Goal: Task Accomplishment & Management: Complete application form

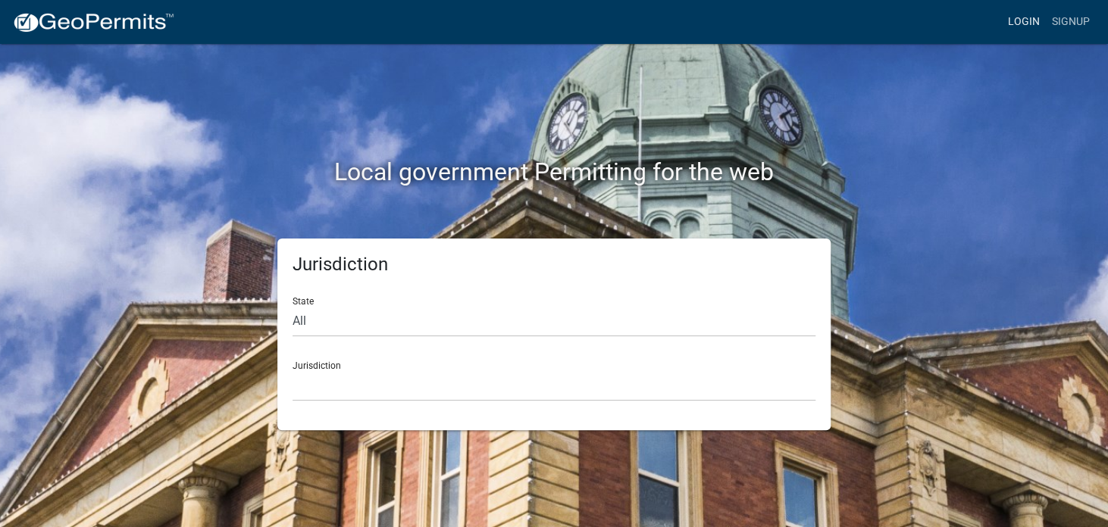
click at [1015, 17] on link "Login" at bounding box center [1024, 22] width 44 height 29
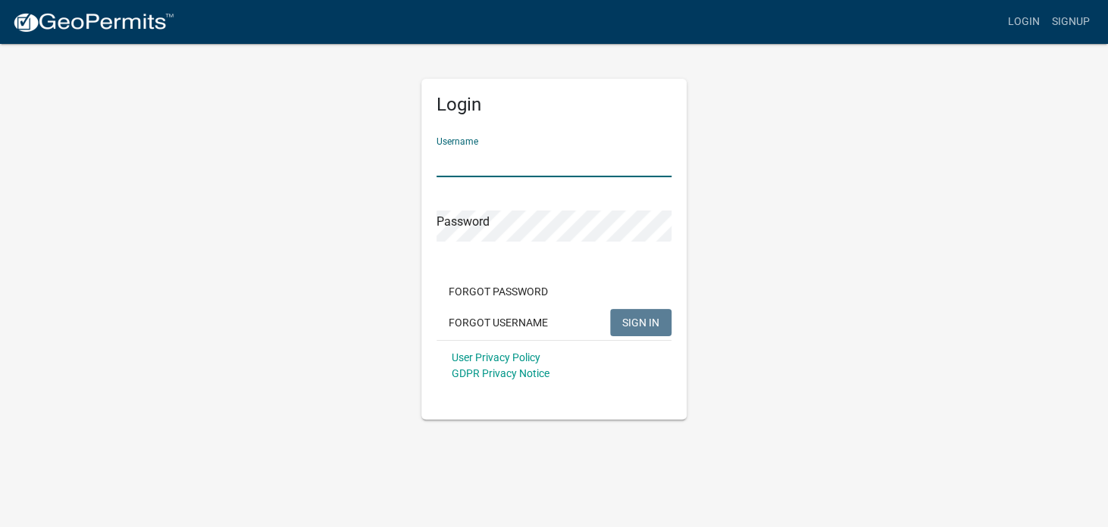
click at [476, 164] on input "Username" at bounding box center [553, 161] width 235 height 31
type input "VikingBart"
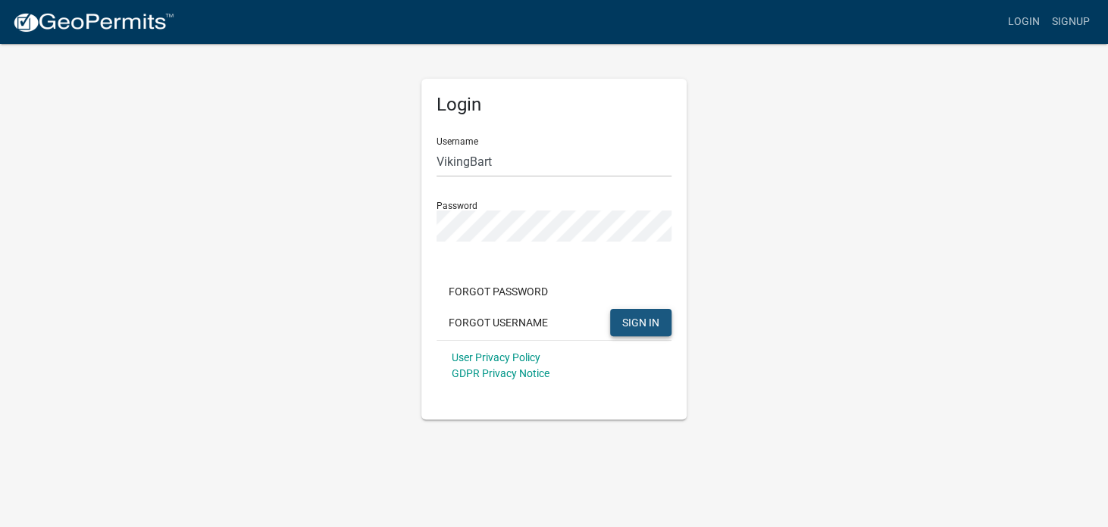
click at [647, 326] on span "SIGN IN" at bounding box center [640, 322] width 37 height 12
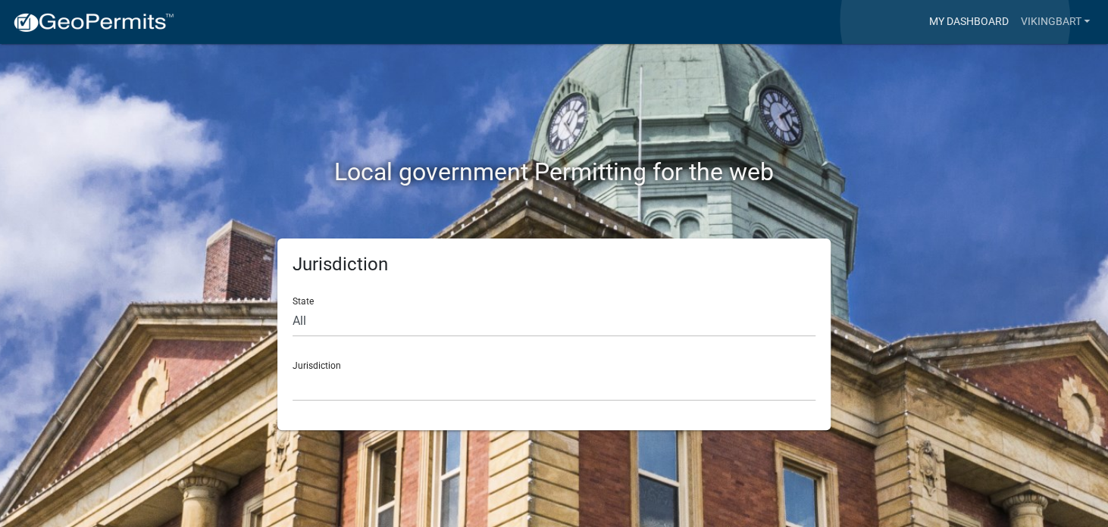
click at [955, 20] on link "My Dashboard" at bounding box center [968, 22] width 92 height 29
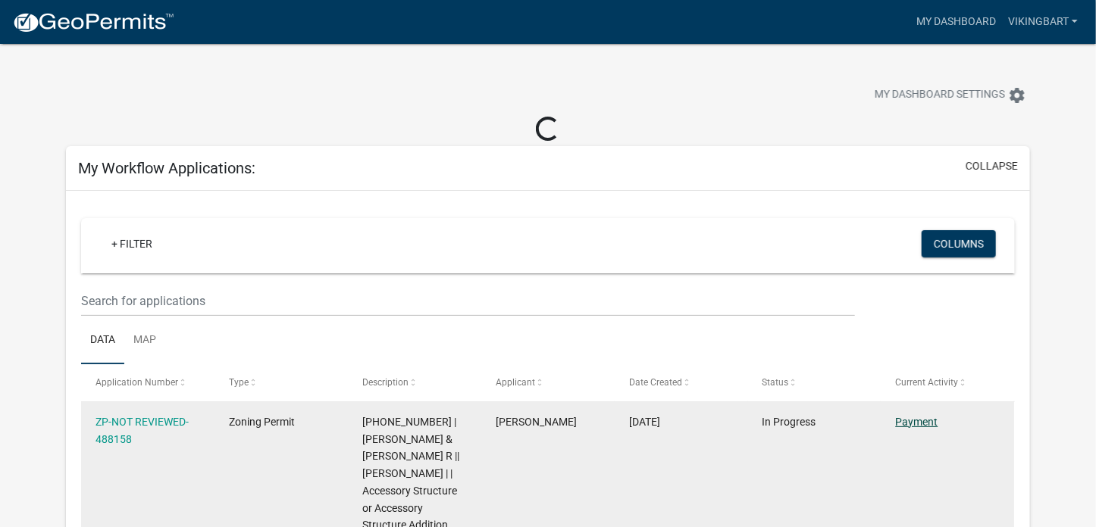
click at [919, 424] on link "Payment" at bounding box center [917, 422] width 42 height 12
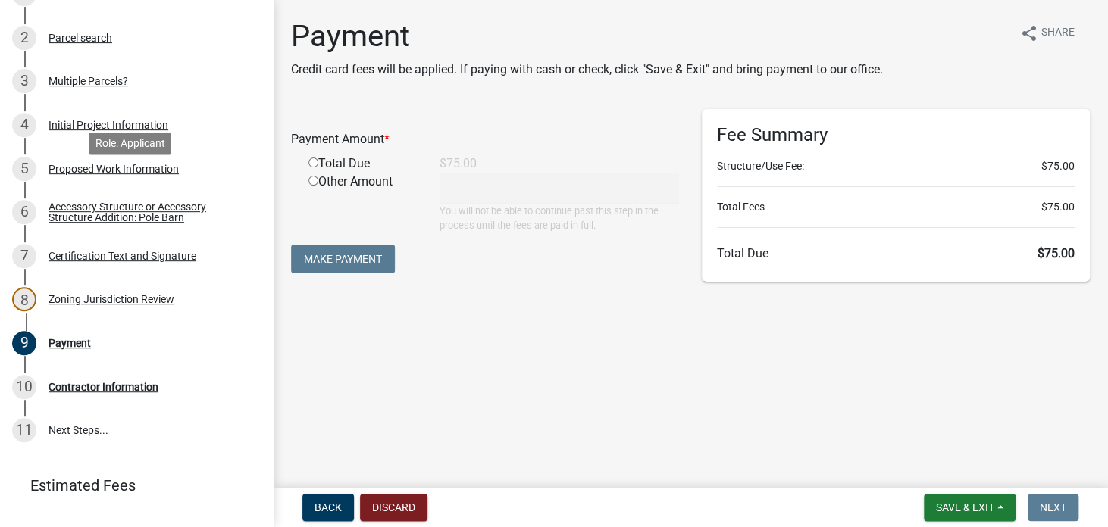
scroll to position [302, 0]
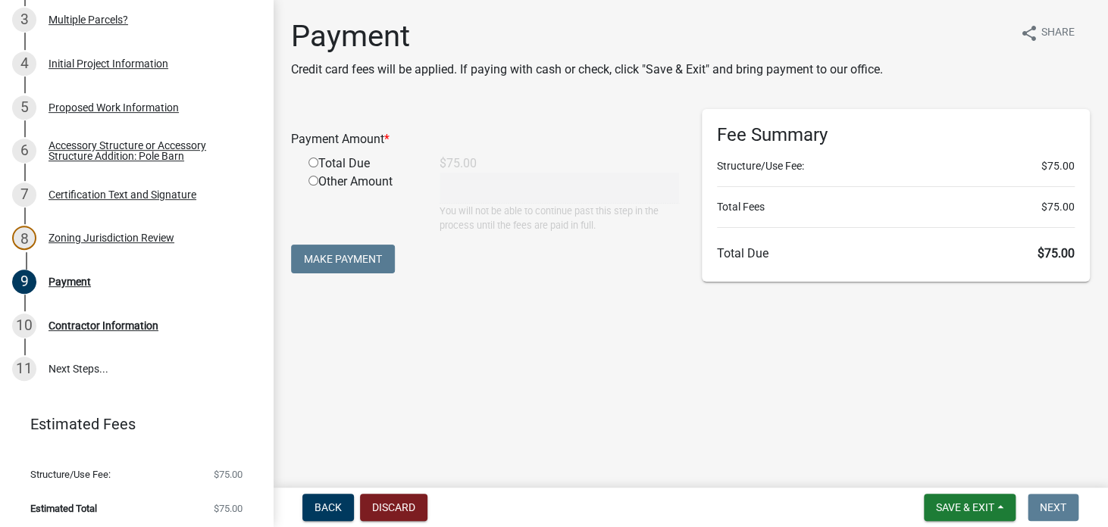
click at [314, 160] on input "radio" at bounding box center [313, 163] width 10 height 10
radio input "true"
type input "75"
click at [324, 256] on button "Make Payment" at bounding box center [343, 259] width 104 height 29
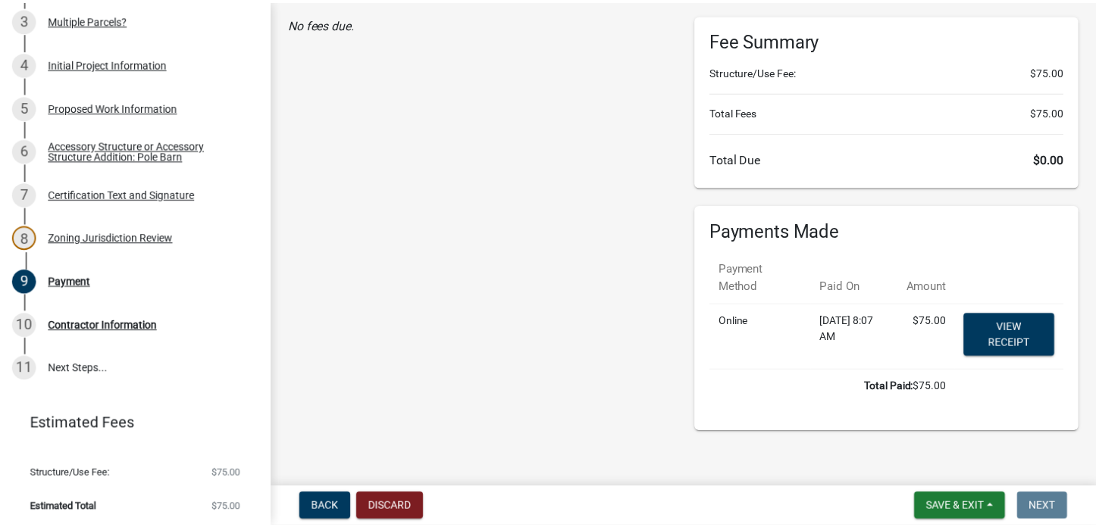
scroll to position [103, 0]
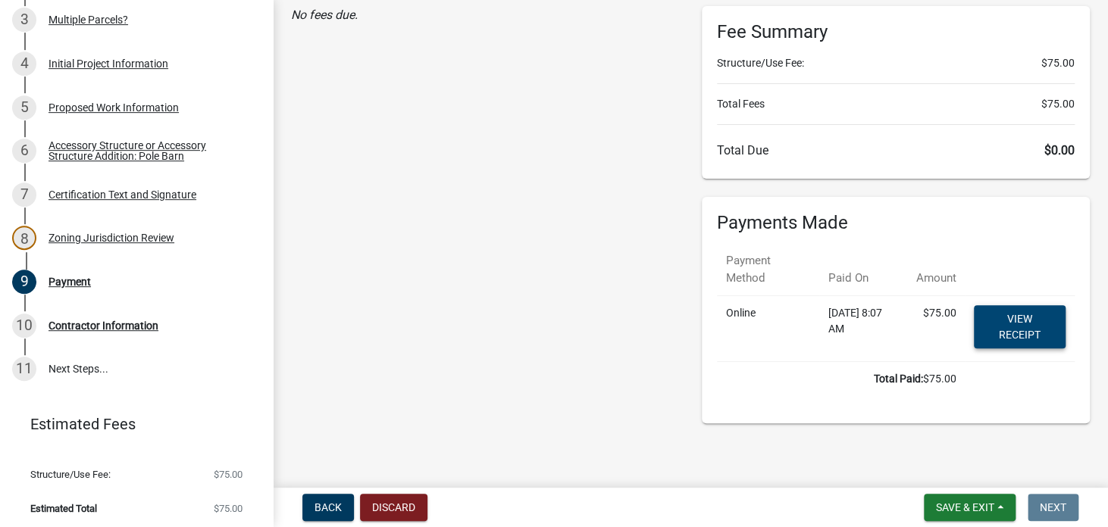
click at [1025, 324] on link "View receipt" at bounding box center [1020, 326] width 92 height 43
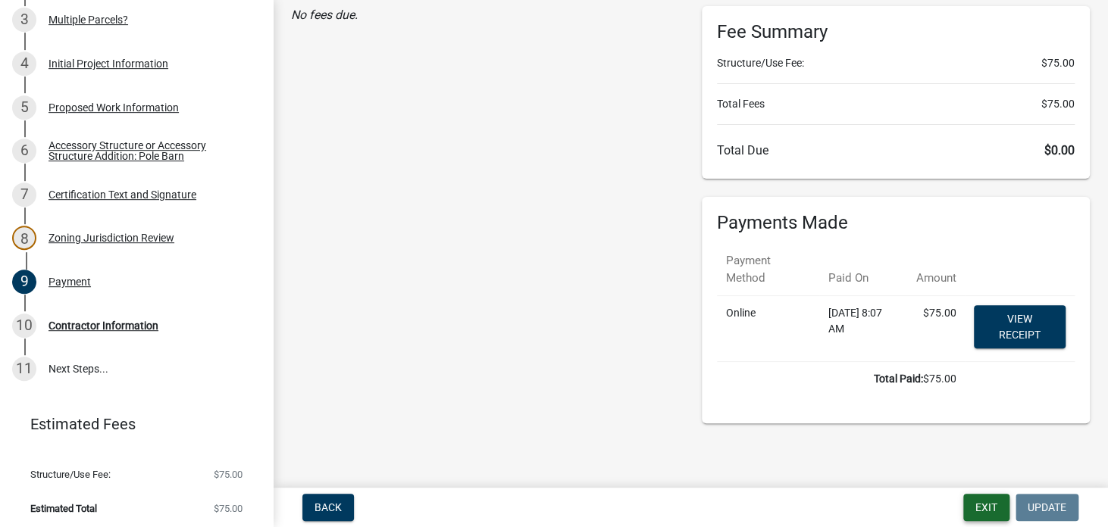
click at [990, 508] on button "Exit" at bounding box center [986, 507] width 46 height 27
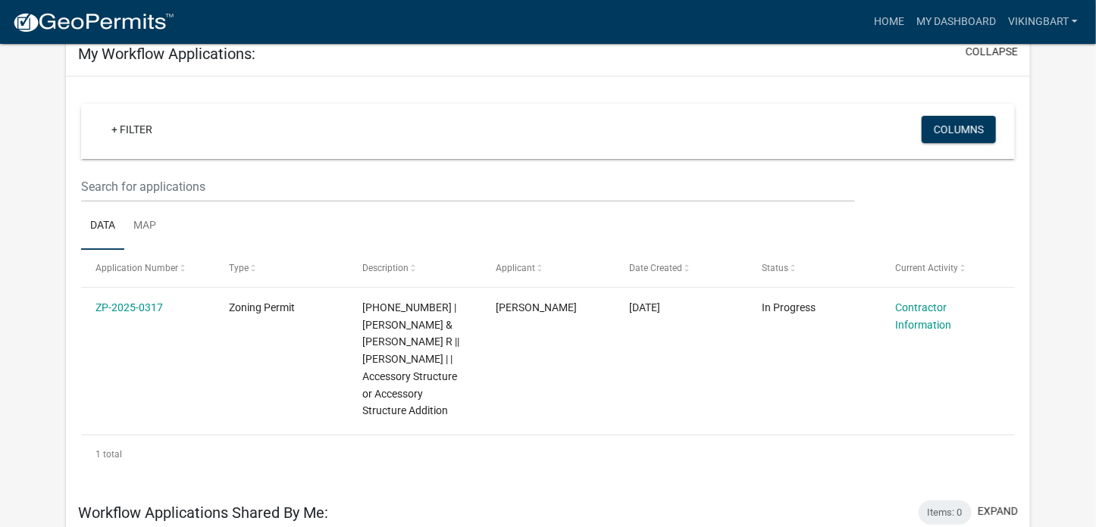
scroll to position [49, 0]
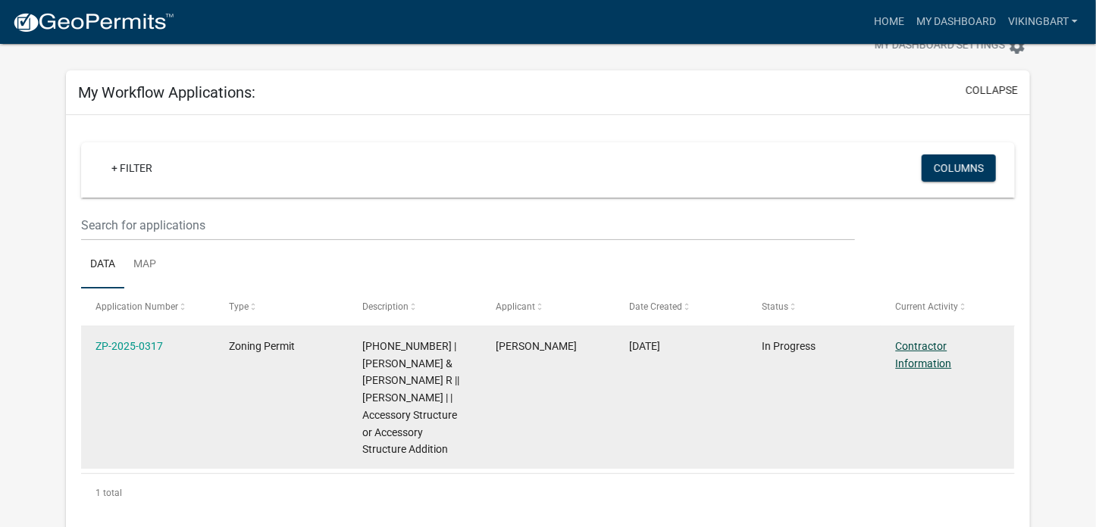
click at [918, 351] on link "Contractor Information" at bounding box center [924, 355] width 56 height 30
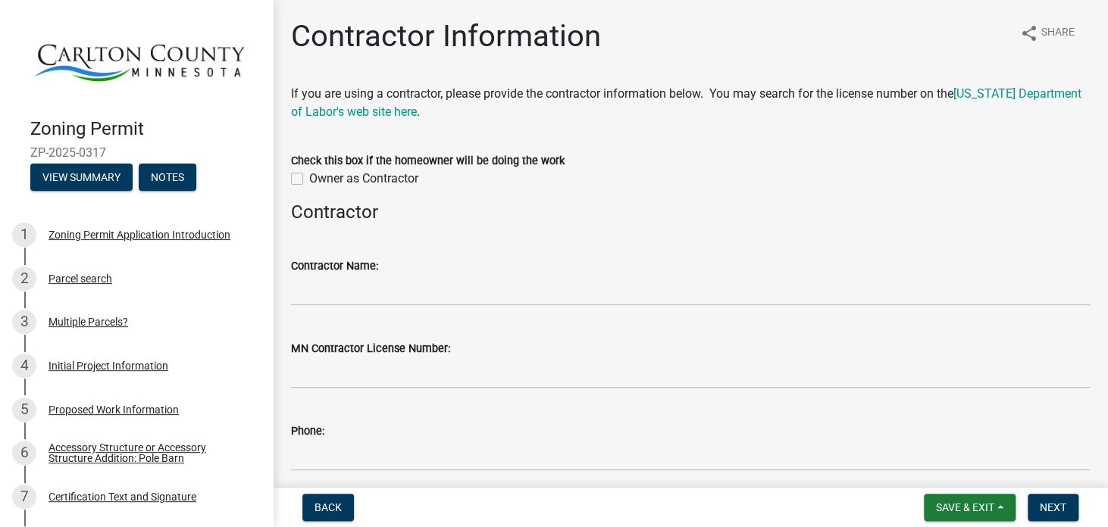
click at [309, 177] on label "Owner as Contractor" at bounding box center [363, 179] width 109 height 18
click at [309, 177] on input "Owner as Contractor" at bounding box center [314, 175] width 10 height 10
checkbox input "true"
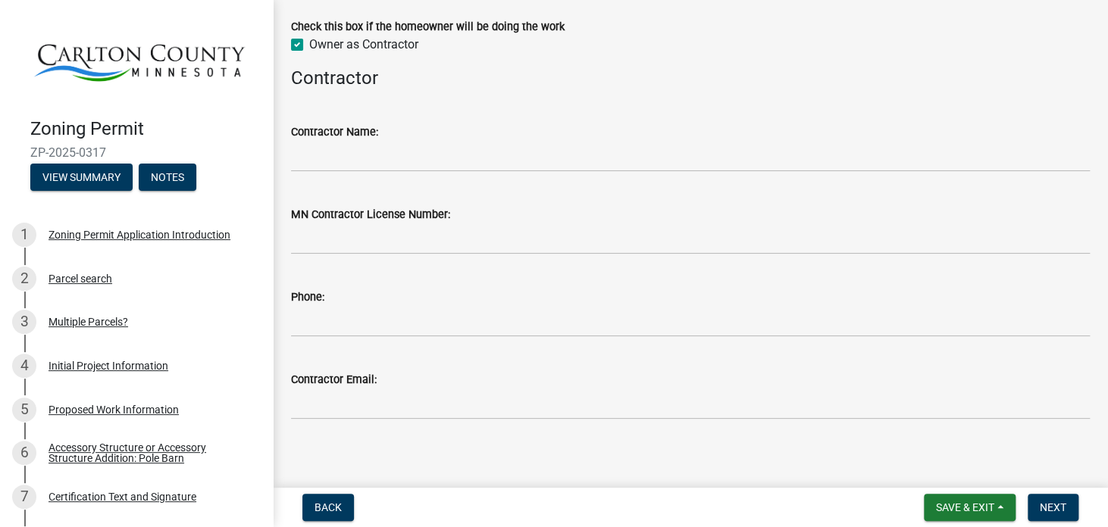
scroll to position [142, 0]
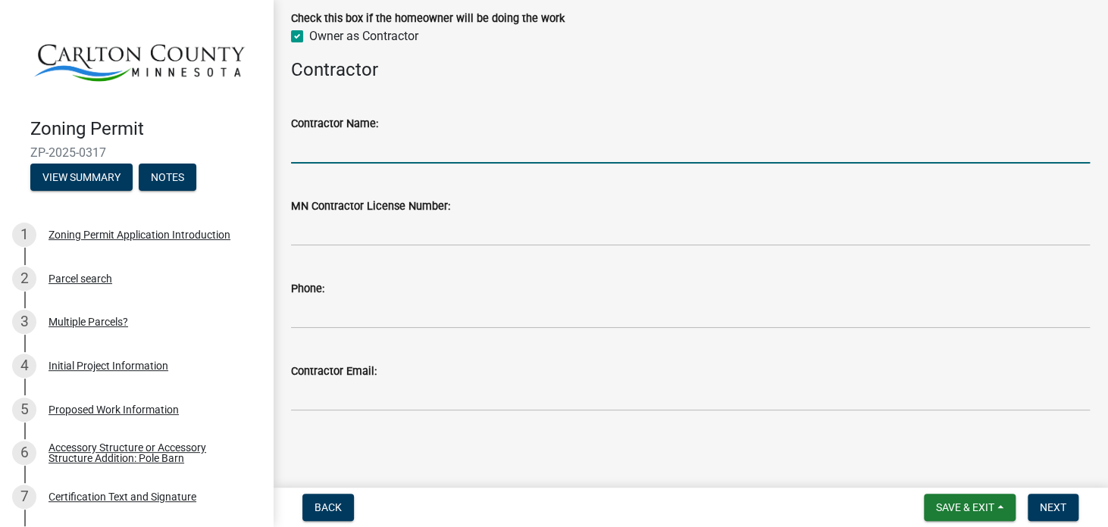
click at [321, 149] on input "Contractor Name:" at bounding box center [690, 148] width 799 height 31
click at [1059, 511] on span "Next" at bounding box center [1053, 508] width 27 height 12
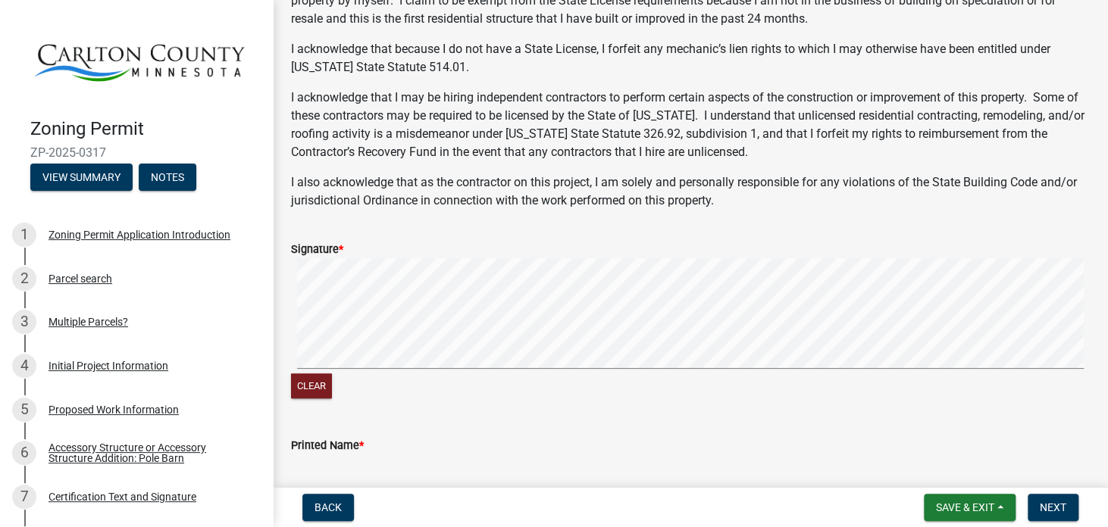
scroll to position [303, 0]
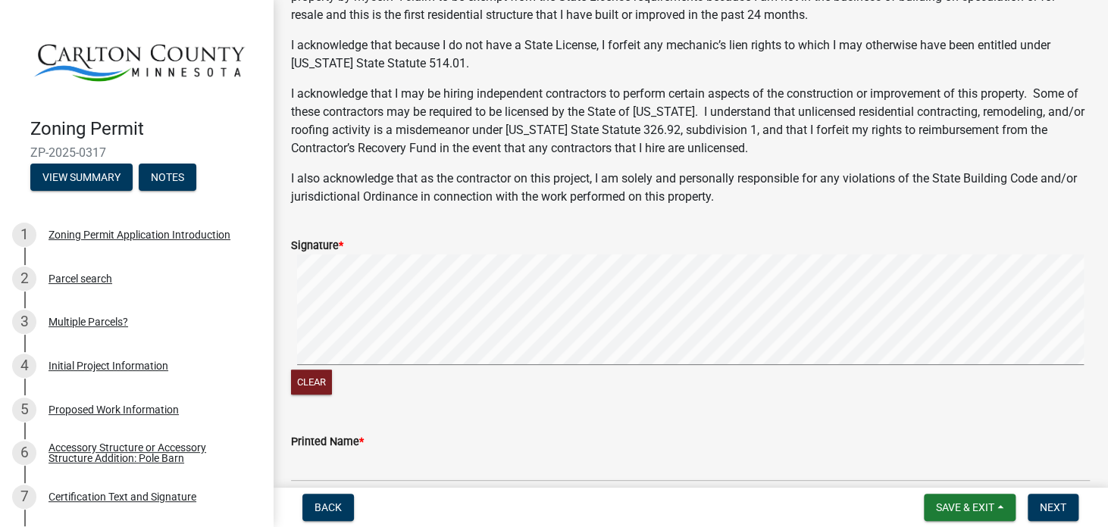
click at [482, 366] on signature-pad at bounding box center [690, 312] width 799 height 115
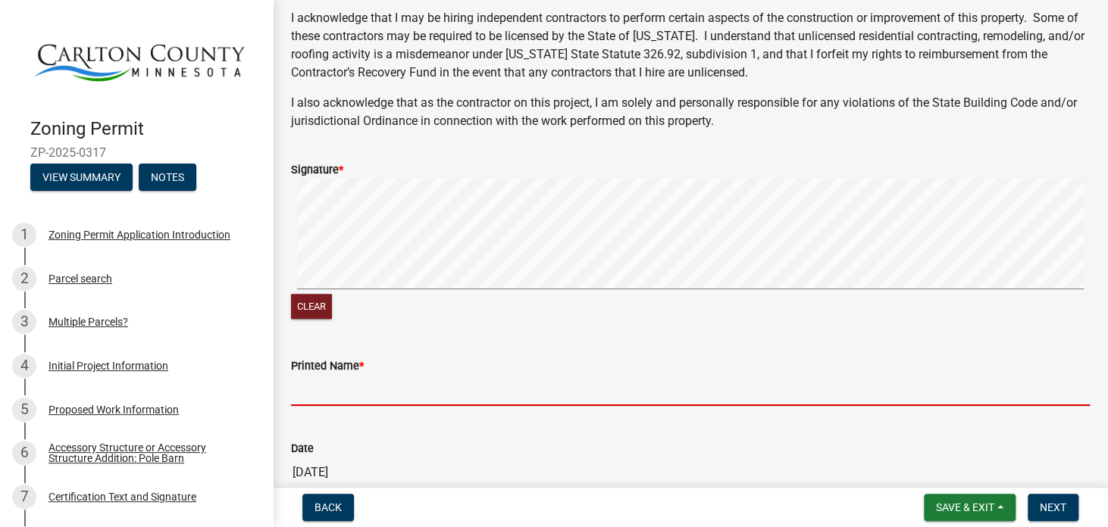
click at [346, 400] on input "Printed Name *" at bounding box center [690, 390] width 799 height 31
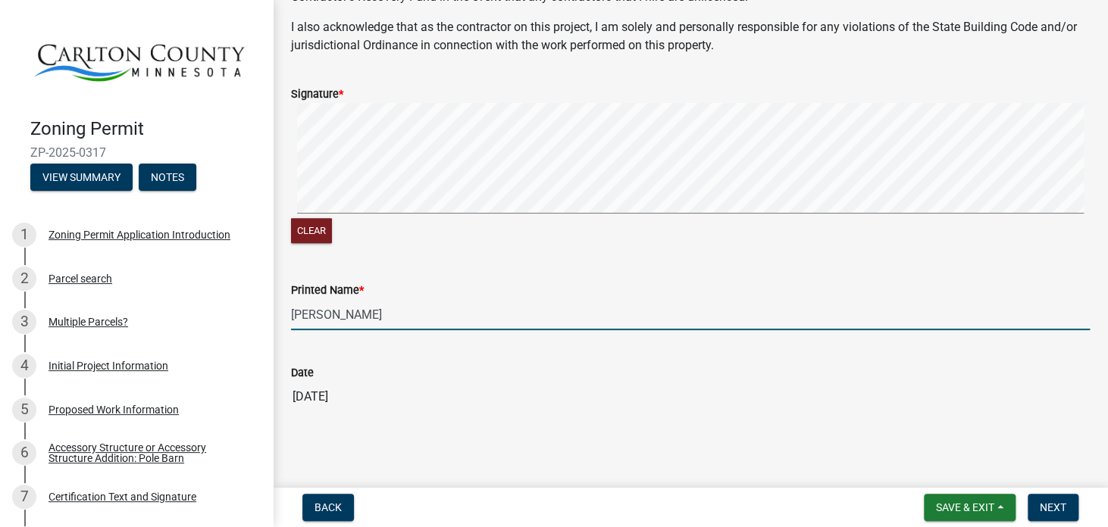
scroll to position [455, 0]
type input "[PERSON_NAME]"
click at [1061, 508] on span "Next" at bounding box center [1053, 508] width 27 height 12
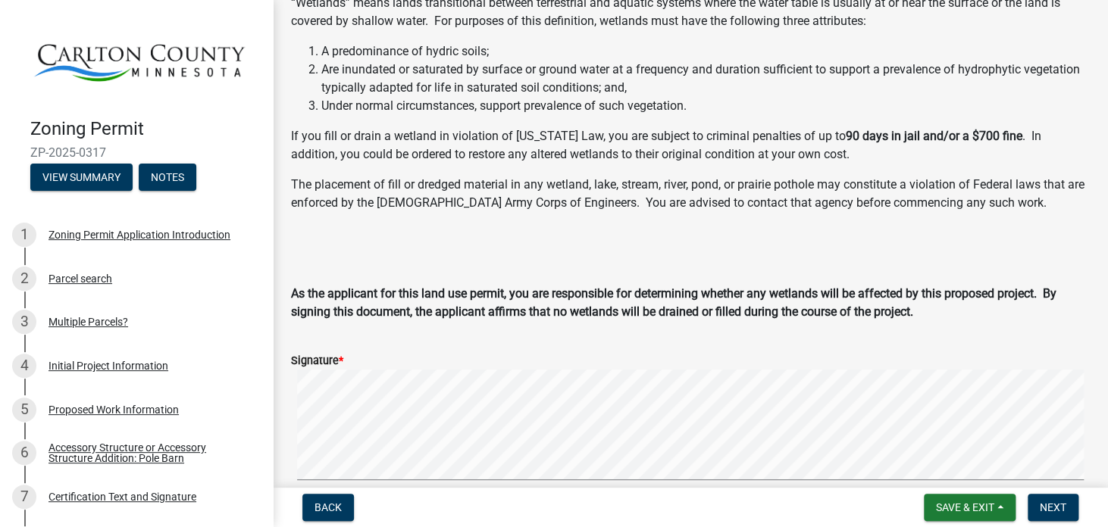
scroll to position [227, 0]
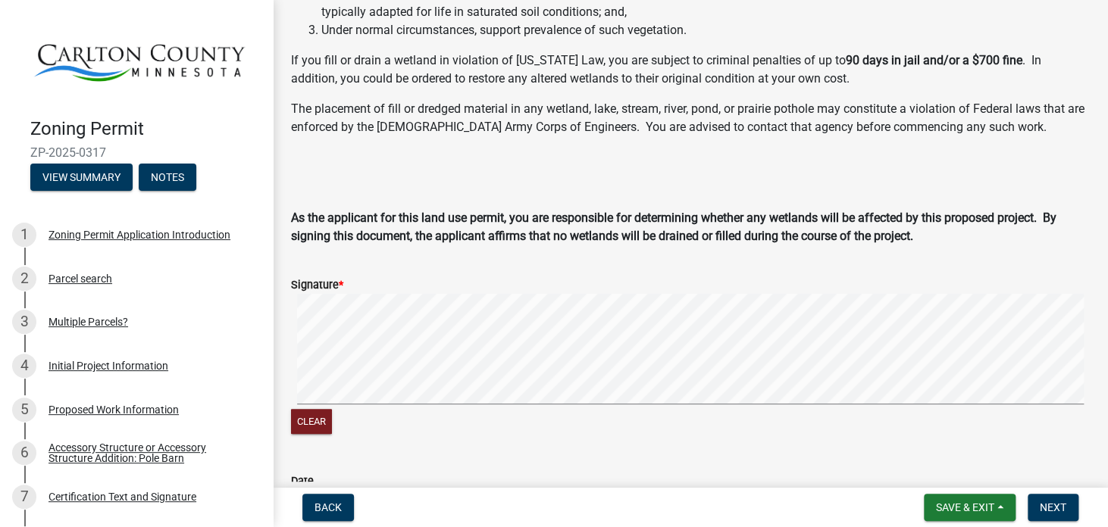
click at [438, 408] on signature-pad at bounding box center [690, 351] width 799 height 115
drag, startPoint x: 312, startPoint y: 421, endPoint x: 321, endPoint y: 408, distance: 14.7
click at [312, 420] on button "Clear" at bounding box center [311, 421] width 41 height 25
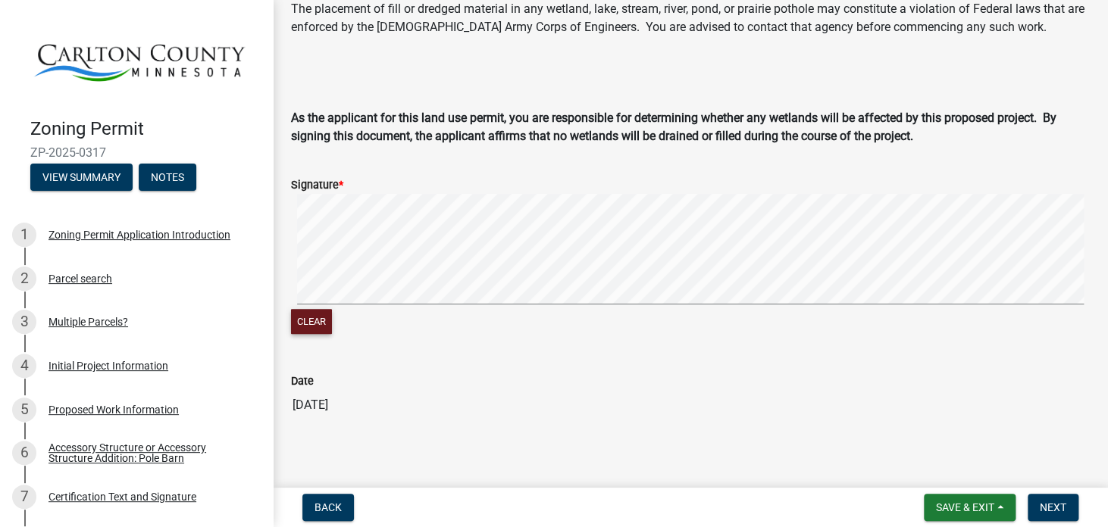
scroll to position [336, 0]
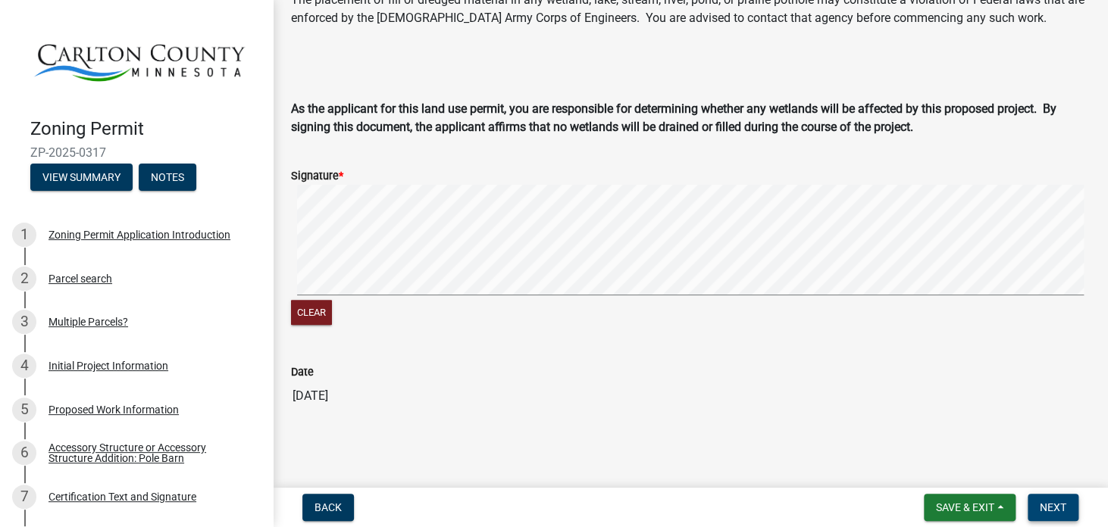
click at [1051, 513] on span "Next" at bounding box center [1053, 508] width 27 height 12
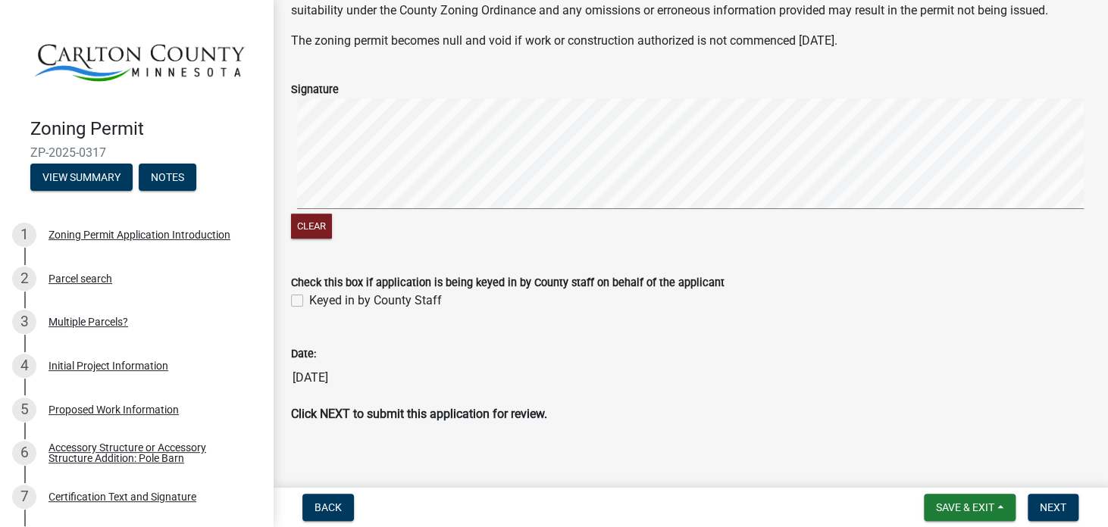
scroll to position [217, 0]
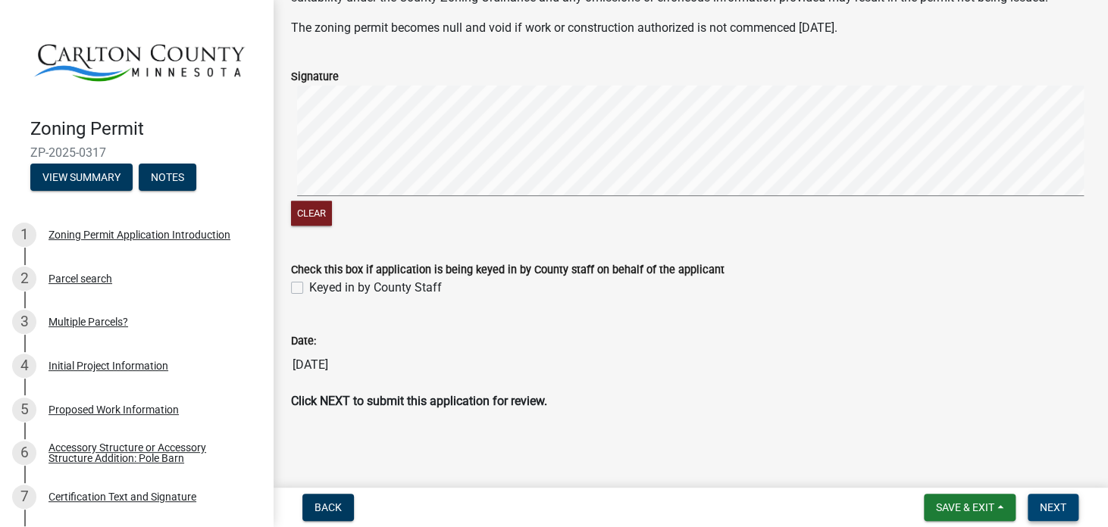
click at [1055, 505] on span "Next" at bounding box center [1053, 508] width 27 height 12
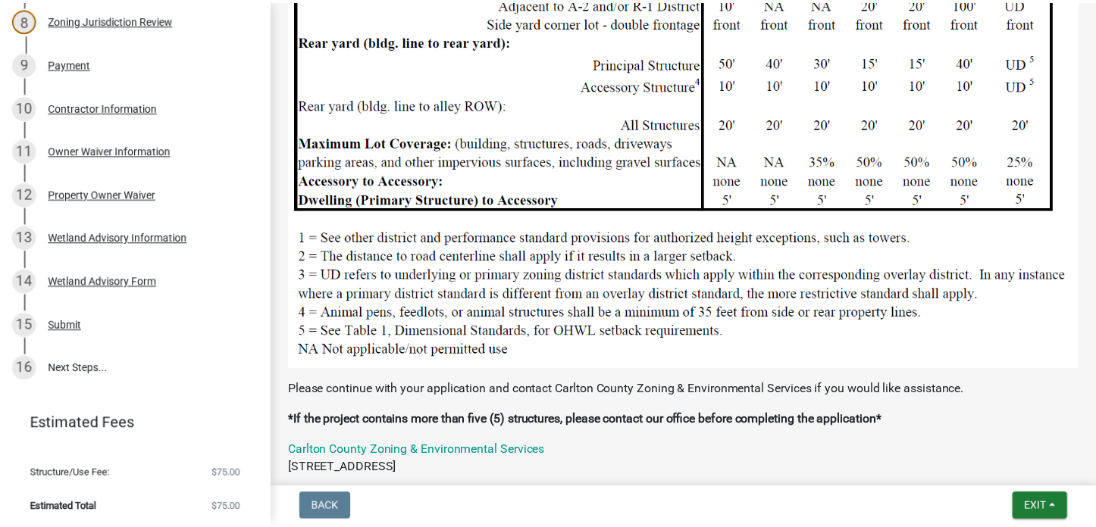
scroll to position [1867, 0]
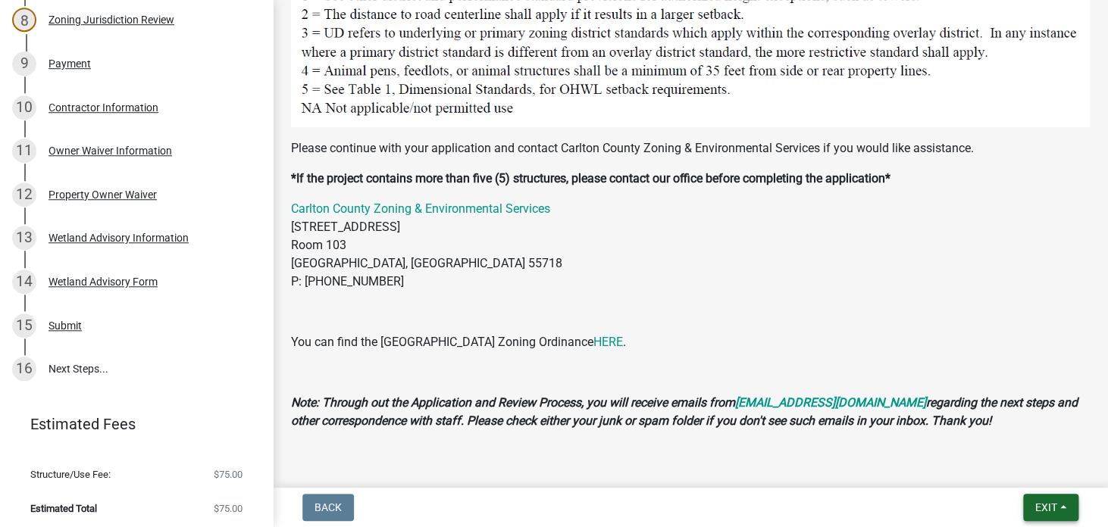
click at [1053, 505] on span "Exit" at bounding box center [1046, 508] width 22 height 12
click at [1012, 469] on button "Save & Exit" at bounding box center [1018, 468] width 121 height 36
